Goal: Task Accomplishment & Management: Manage account settings

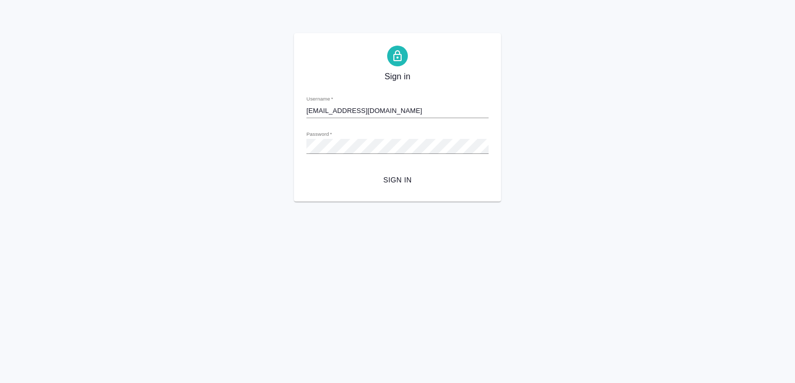
type input "[EMAIL_ADDRESS][DOMAIN_NAME]"
click at [395, 177] on span "Sign in" at bounding box center [398, 179] width 166 height 13
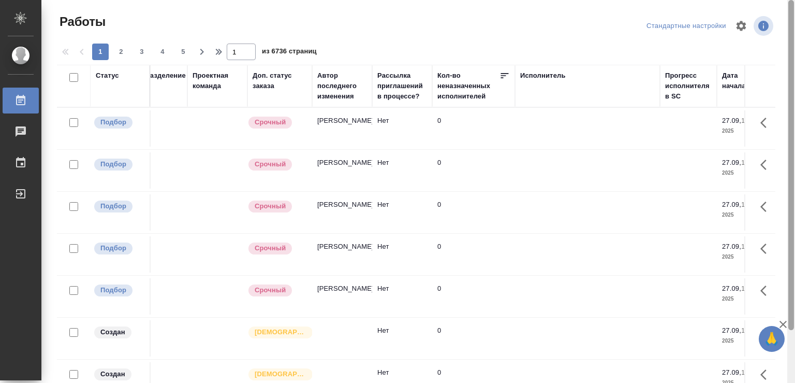
click at [795, 80] on tr "Статус Код работы Код заказа Клиент Вид работ Вид услуги Языковая пара Подразде…" at bounding box center [734, 86] width 2123 height 42
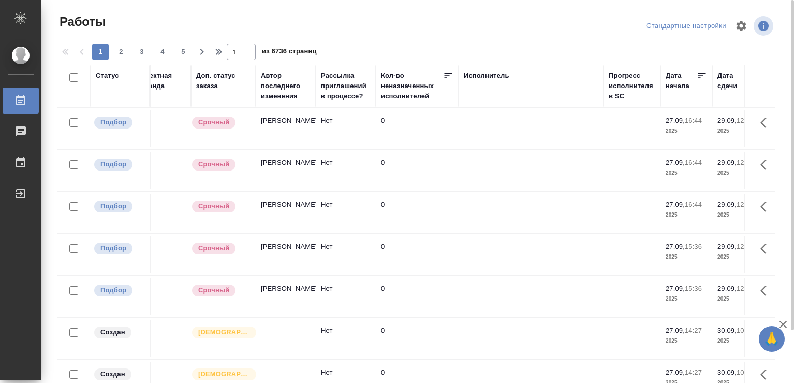
click at [526, 80] on div "Исполнитель" at bounding box center [531, 75] width 135 height 10
click at [491, 76] on div "Исполнитель" at bounding box center [487, 75] width 46 height 10
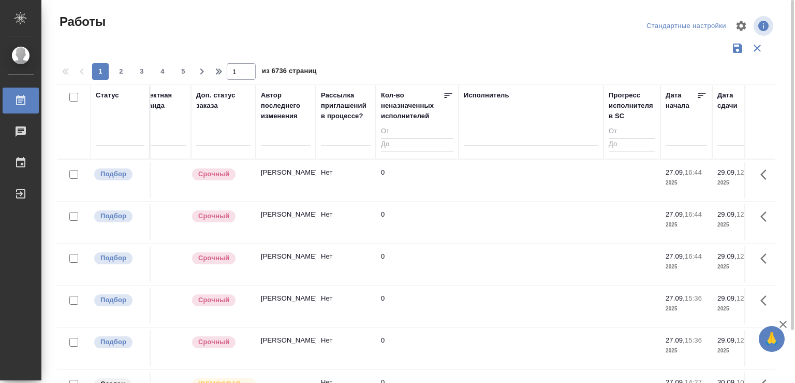
click at [502, 102] on div "Исполнитель" at bounding box center [531, 121] width 135 height 63
click at [500, 139] on div at bounding box center [531, 135] width 135 height 15
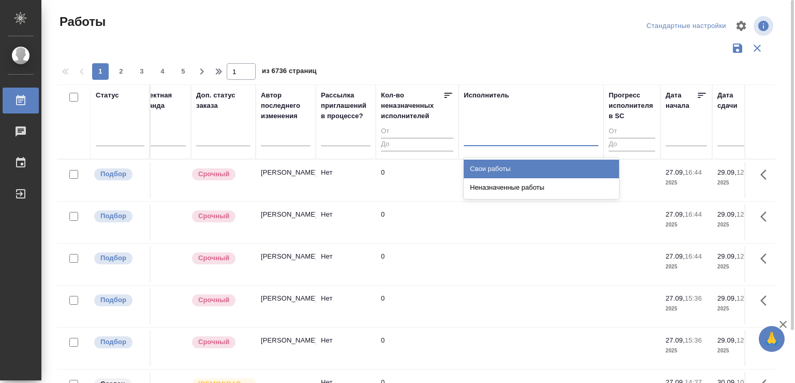
click at [495, 167] on div "Свои работы" at bounding box center [541, 168] width 155 height 19
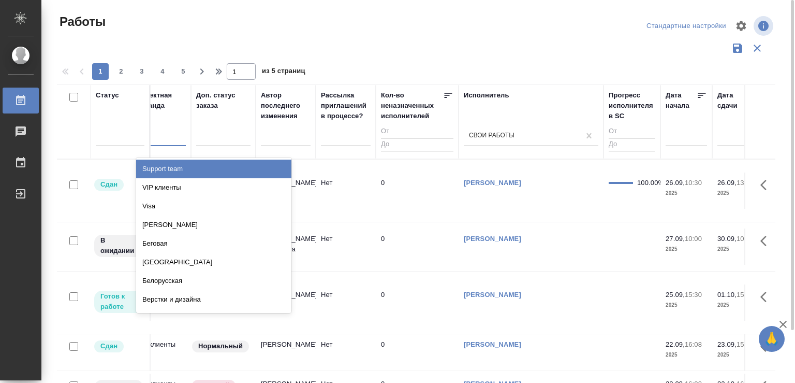
drag, startPoint x: 164, startPoint y: 127, endPoint x: 172, endPoint y: 102, distance: 26.7
click at [11, 133] on div ".cls-1 fill:#fff; AWATERA Chechilova [PERSON_NAME] 0 Чаты График Выйти Работы С…" at bounding box center [397, 191] width 795 height 383
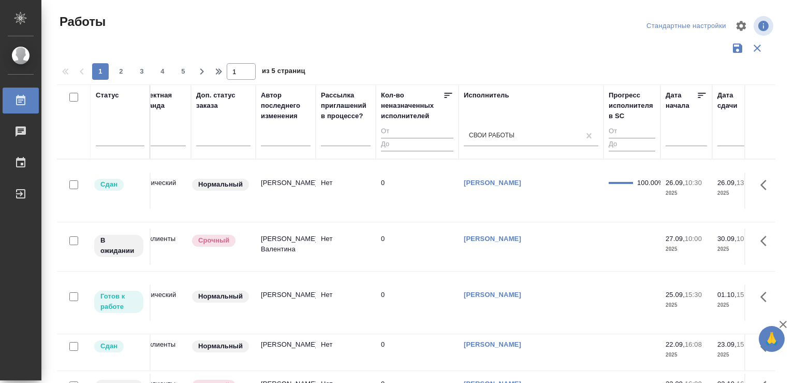
click at [8, 117] on tr "Статус Код работы Код заказа Клиент Вид работ Вид услуги Языковая пара Подразде…" at bounding box center [678, 121] width 2123 height 75
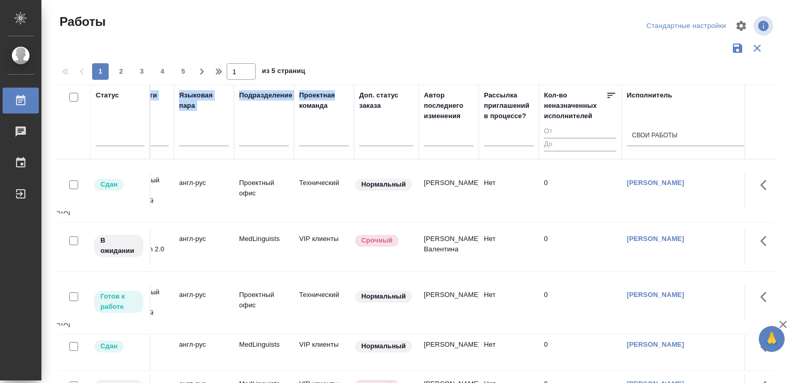
click at [163, 109] on div "Вид услуги" at bounding box center [144, 121] width 50 height 63
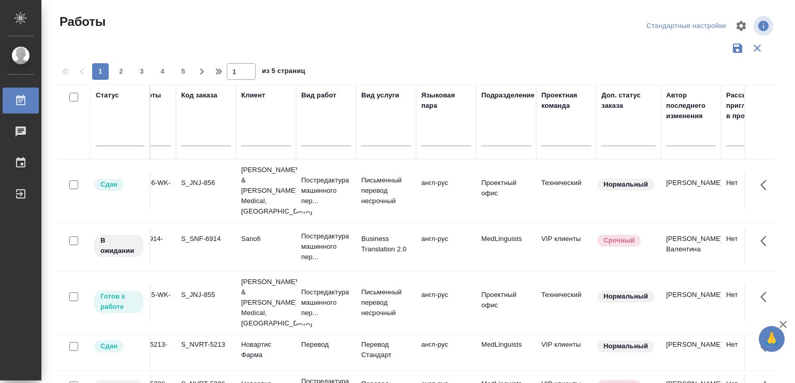
scroll to position [0, 0]
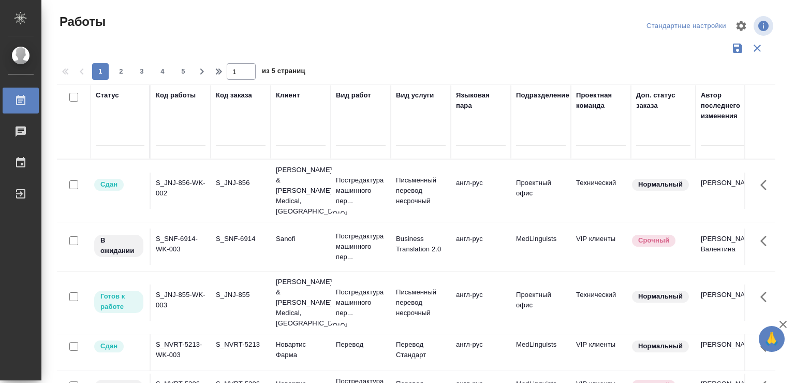
drag, startPoint x: 155, startPoint y: 101, endPoint x: 35, endPoint y: 111, distance: 121.0
click at [57, 111] on div "Статус Код работы Код заказа Клиент Вид работ Вид услуги Языковая пара Подразде…" at bounding box center [416, 270] width 719 height 373
click at [194, 228] on td "S_SNF-6914-WK-003" at bounding box center [181, 246] width 60 height 36
drag, startPoint x: 194, startPoint y: 219, endPoint x: 345, endPoint y: 370, distance: 213.4
click at [169, 228] on td "S_SNF-6914-WK-003" at bounding box center [181, 246] width 60 height 36
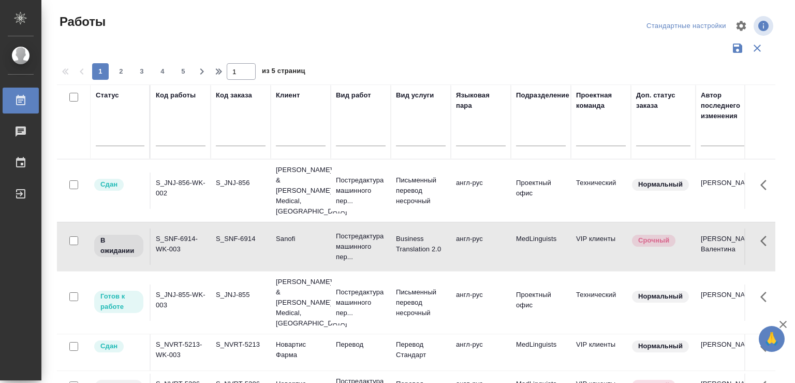
scroll to position [56, 0]
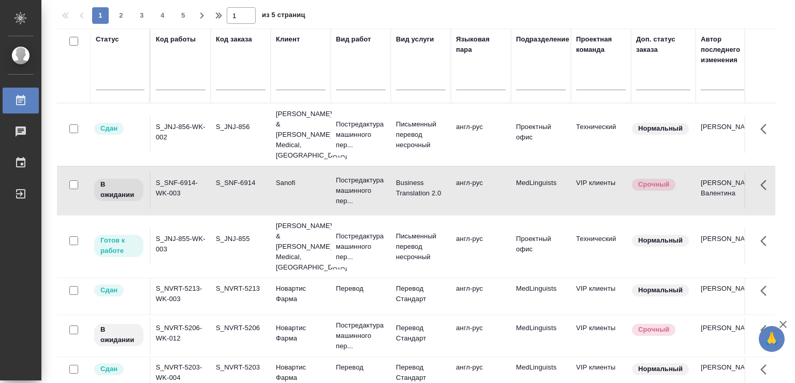
drag, startPoint x: 705, startPoint y: 297, endPoint x: 795, endPoint y: 282, distance: 91.2
click at [795, 282] on div "Работы Стандартные настройки 1 2 3 4 5 1 из 5 страниц Статус Код работы Код зак…" at bounding box center [418, 191] width 754 height 383
click at [174, 317] on td "S_NVRT-5206-WK-012" at bounding box center [181, 335] width 60 height 36
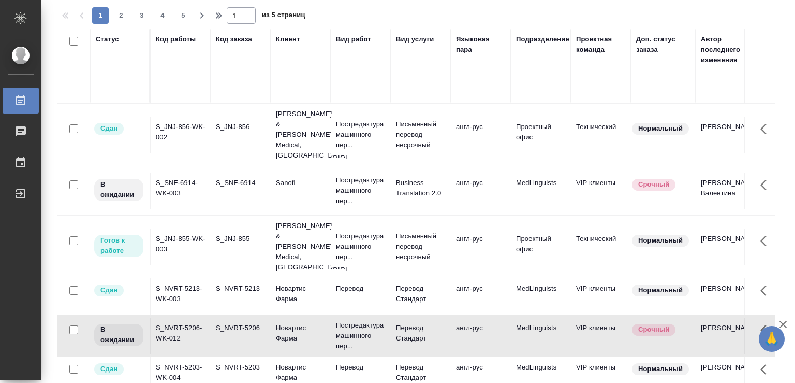
drag, startPoint x: 701, startPoint y: 285, endPoint x: 747, endPoint y: 214, distance: 84.9
click at [795, 278] on div "Работы Стандартные настройки 1 2 3 4 5 1 из 5 страниц Статус Код работы Код зак…" at bounding box center [418, 191] width 754 height 383
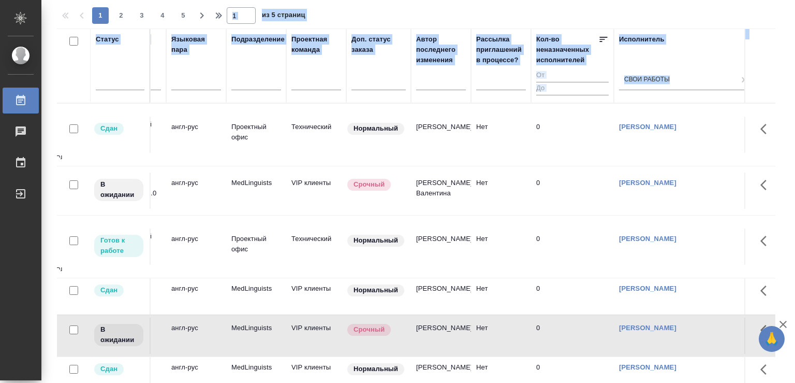
drag, startPoint x: 708, startPoint y: 61, endPoint x: 795, endPoint y: 62, distance: 87.0
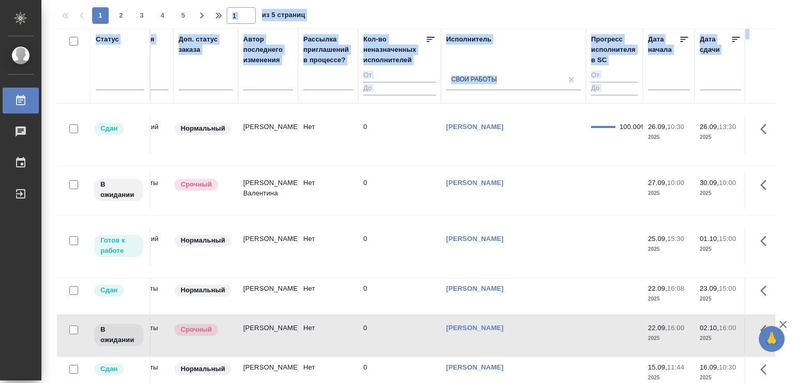
scroll to position [0, 474]
